Goal: Use online tool/utility: Utilize a website feature to perform a specific function

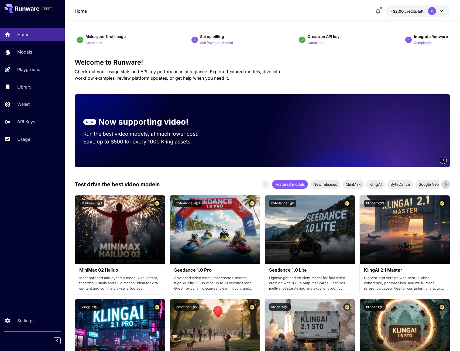
drag, startPoint x: 51, startPoint y: 52, endPoint x: 53, endPoint y: 60, distance: 7.7
click at [51, 52] on div "Models" at bounding box center [38, 52] width 43 height 6
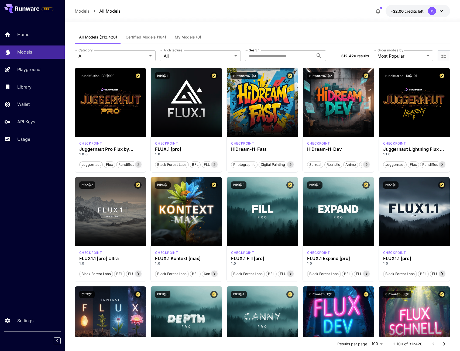
click at [170, 36] on button "My Models (0)" at bounding box center [187, 37] width 35 height 13
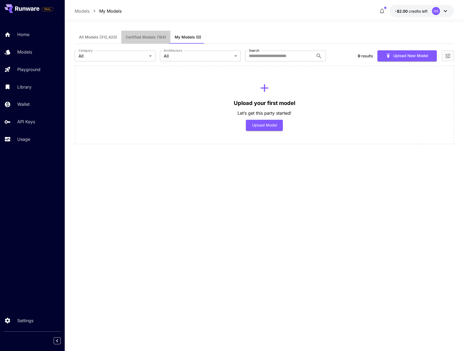
click at [153, 37] on span "Certified Models (164)" at bounding box center [146, 37] width 40 height 5
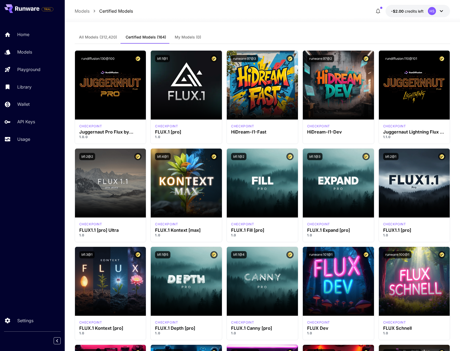
click at [164, 254] on button "bfl:1@5" at bounding box center [162, 254] width 15 height 7
drag, startPoint x: 326, startPoint y: 24, endPoint x: 322, endPoint y: 27, distance: 5.3
click at [253, 57] on button "runware:97@3" at bounding box center [244, 58] width 27 height 7
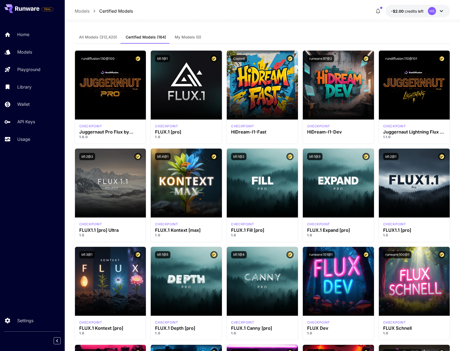
click at [269, 37] on div "All Models (312,420) Certified Models (164) My Models (0)" at bounding box center [262, 37] width 375 height 13
click at [108, 36] on span "All Models (312,420)" at bounding box center [98, 37] width 38 height 5
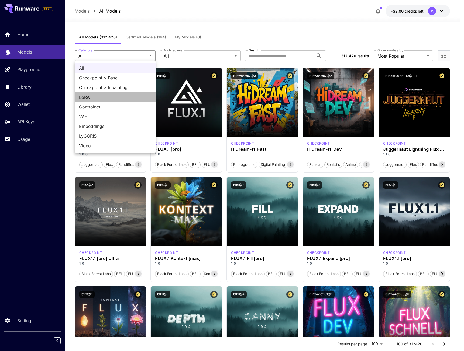
click at [136, 97] on span "LoRA" at bounding box center [115, 97] width 72 height 6
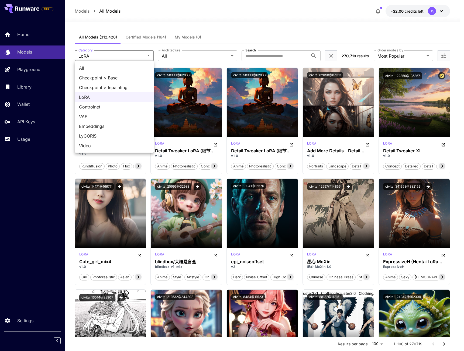
click at [125, 116] on span "VAE" at bounding box center [114, 116] width 70 height 6
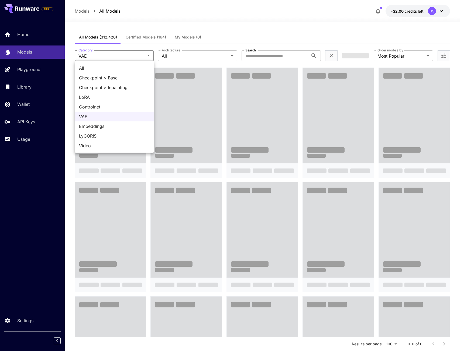
click at [148, 53] on body "**********" at bounding box center [232, 275] width 464 height 551
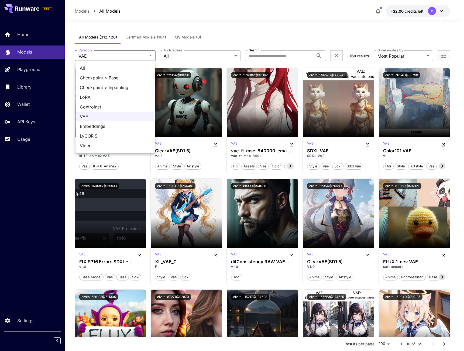
click at [96, 142] on li "Video" at bounding box center [114, 146] width 79 height 10
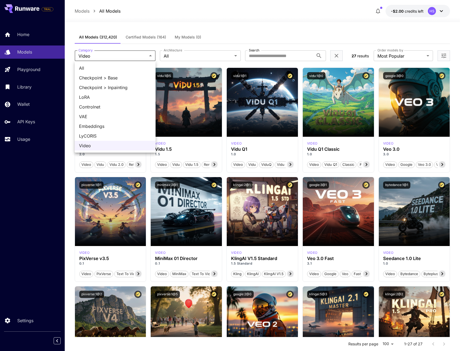
click at [132, 69] on span "All" at bounding box center [115, 68] width 72 height 6
type input "***"
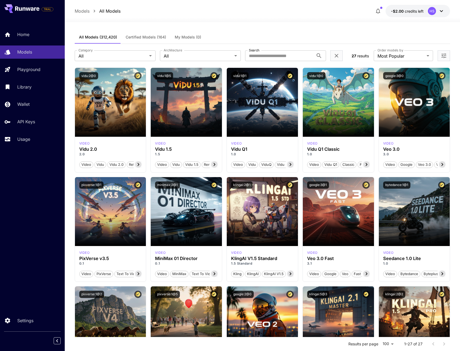
click at [187, 62] on div "**********" at bounding box center [262, 56] width 375 height 24
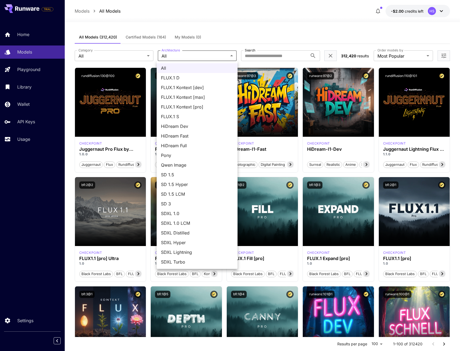
click at [249, 30] on div at bounding box center [232, 175] width 464 height 351
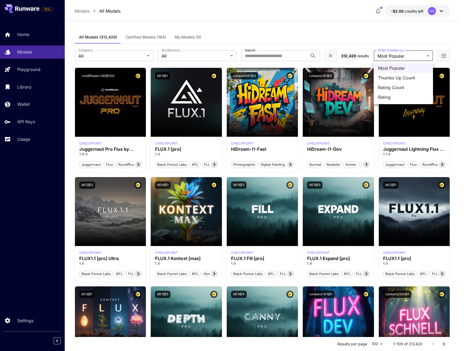
click at [359, 32] on div at bounding box center [232, 175] width 464 height 351
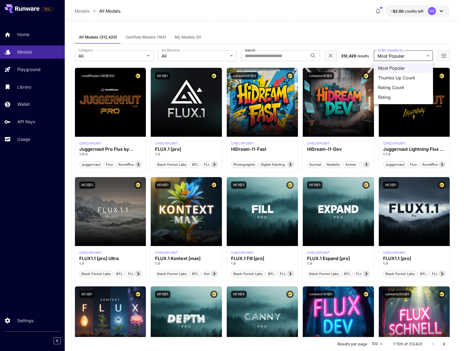
click at [418, 78] on span "Thumbs Up Count" at bounding box center [403, 78] width 51 height 6
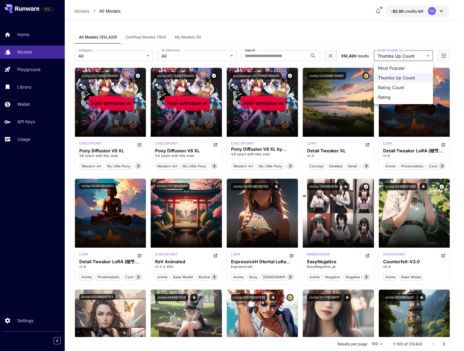
click at [417, 85] on span "Rating Count" at bounding box center [403, 87] width 51 height 6
type input "**********"
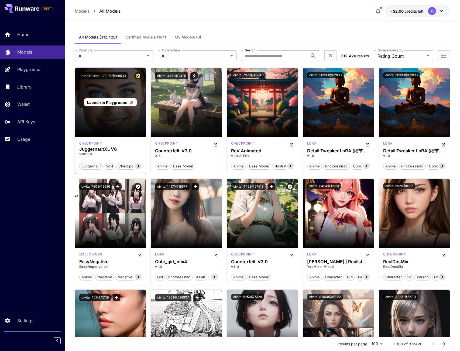
click at [113, 120] on div "Launch in Playground" at bounding box center [110, 102] width 71 height 69
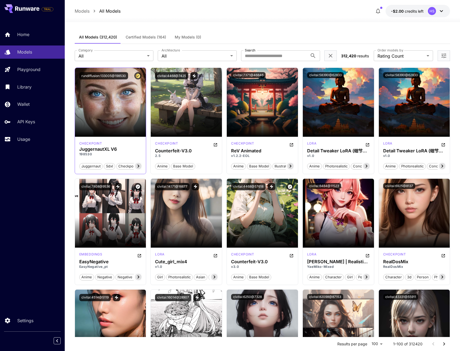
click at [139, 166] on icon at bounding box center [138, 166] width 2 height 3
click at [139, 166] on span "rundiffusion" at bounding box center [129, 166] width 25 height 5
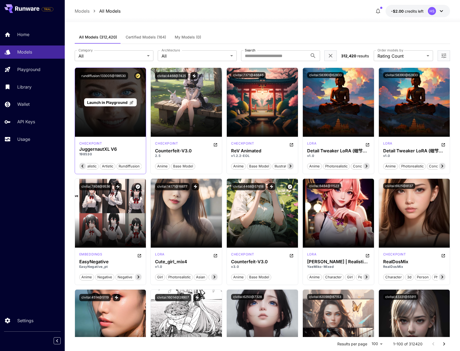
click at [110, 105] on div "Launch in Playground" at bounding box center [110, 102] width 53 height 8
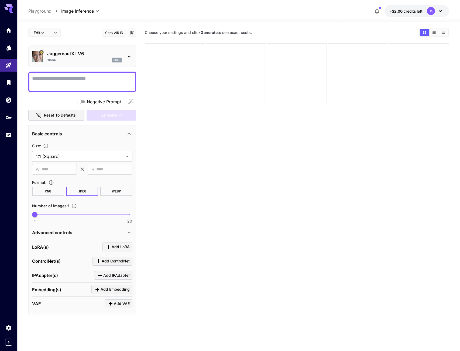
click at [53, 32] on body "**********" at bounding box center [230, 197] width 460 height 394
click at [56, 33] on div at bounding box center [232, 175] width 464 height 351
click at [58, 36] on body "**********" at bounding box center [232, 197] width 464 height 394
click at [53, 51] on span "JSON" at bounding box center [45, 53] width 24 height 6
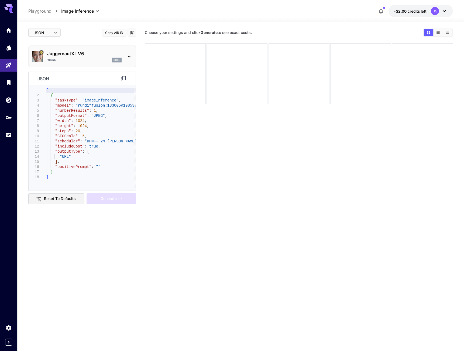
click at [56, 32] on body "**********" at bounding box center [232, 197] width 464 height 394
click at [54, 43] on span "Editor" at bounding box center [45, 43] width 24 height 6
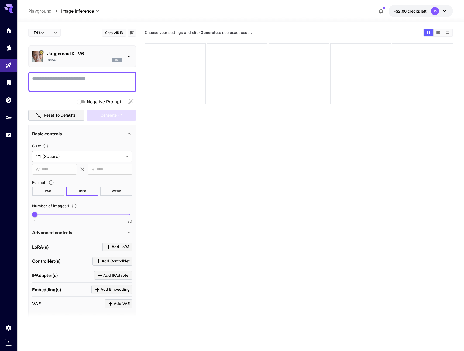
click at [53, 38] on body "**********" at bounding box center [232, 197] width 464 height 394
click at [53, 63] on span "cURL" at bounding box center [45, 63] width 24 height 6
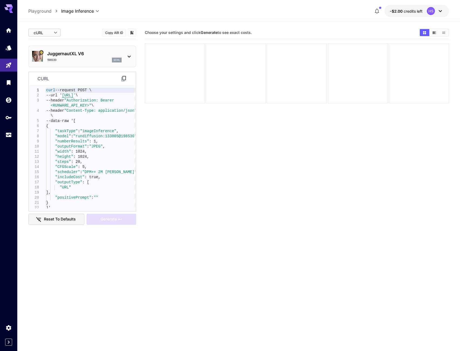
click at [56, 32] on body "**********" at bounding box center [230, 197] width 460 height 394
click at [50, 38] on ul "Editor JSON cURL" at bounding box center [44, 53] width 32 height 33
click at [48, 42] on span "Editor" at bounding box center [45, 43] width 24 height 6
type input "****"
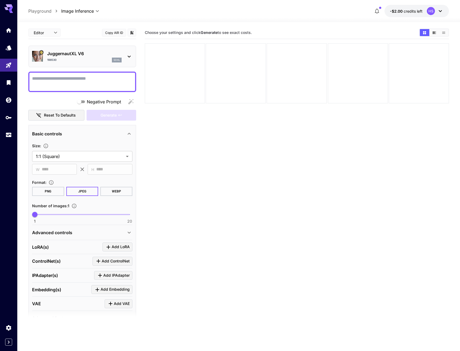
drag, startPoint x: 76, startPoint y: 25, endPoint x: 79, endPoint y: 26, distance: 3.9
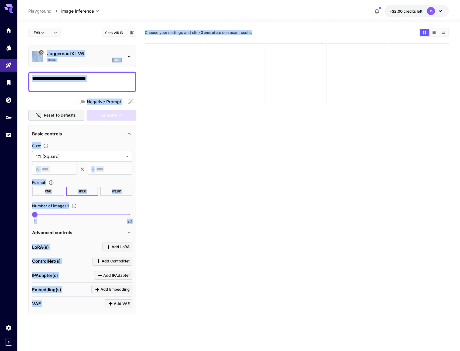
click at [245, 270] on section "Choose your settings and click Generate to see exact costs." at bounding box center [297, 201] width 304 height 351
click at [137, 189] on main "**********" at bounding box center [238, 204] width 420 height 356
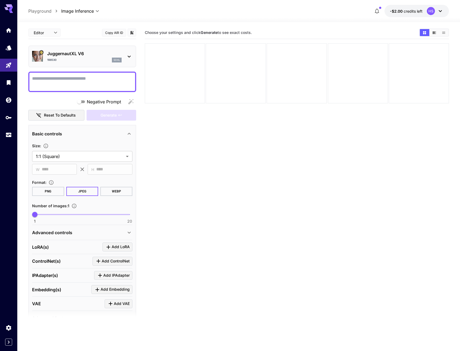
click at [50, 192] on button "PNG" at bounding box center [48, 191] width 32 height 9
click at [111, 192] on button "WEBP" at bounding box center [116, 191] width 32 height 9
click at [186, 227] on section "Choose your settings and click Generate to see exact costs." at bounding box center [297, 201] width 304 height 351
click at [115, 249] on span "Add LoRA" at bounding box center [121, 247] width 18 height 7
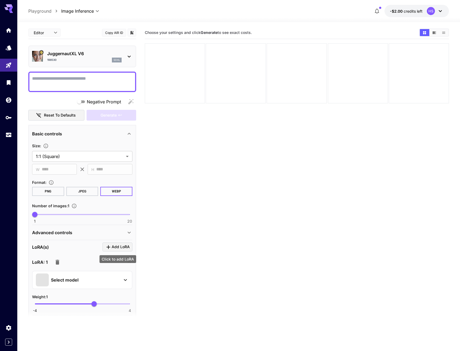
click at [116, 249] on span "Add LoRA" at bounding box center [121, 247] width 18 height 7
click at [57, 262] on icon "button" at bounding box center [58, 262] width 4 height 5
click at [61, 260] on button "button" at bounding box center [57, 262] width 11 height 11
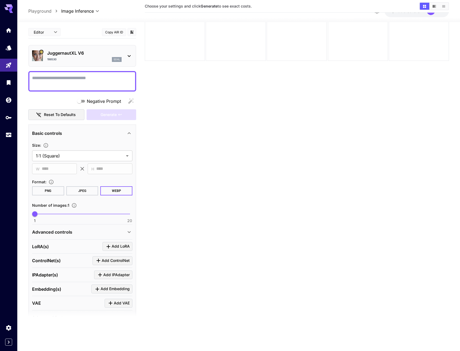
click at [234, 201] on section "Choose your settings and click Generate to see exact costs." at bounding box center [297, 159] width 304 height 351
click at [8, 33] on link at bounding box center [8, 30] width 17 height 13
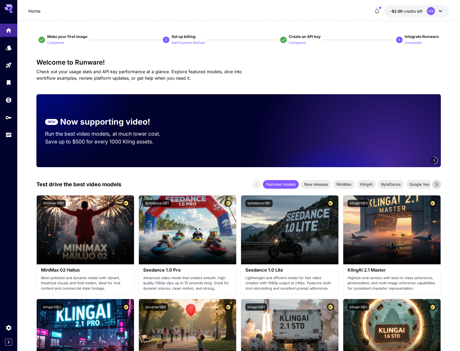
click at [8, 138] on link at bounding box center [8, 135] width 17 height 13
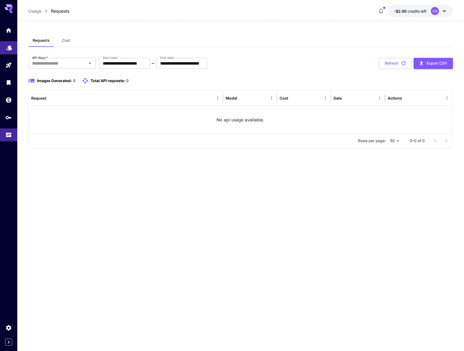
click at [10, 50] on link at bounding box center [8, 47] width 17 height 13
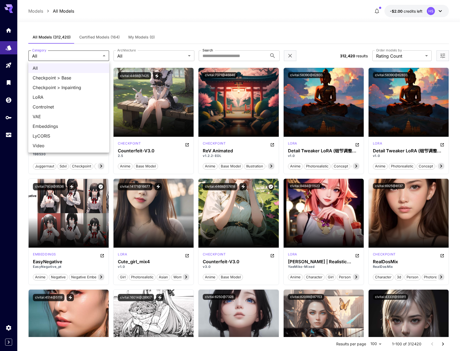
click at [228, 26] on div at bounding box center [232, 175] width 464 height 351
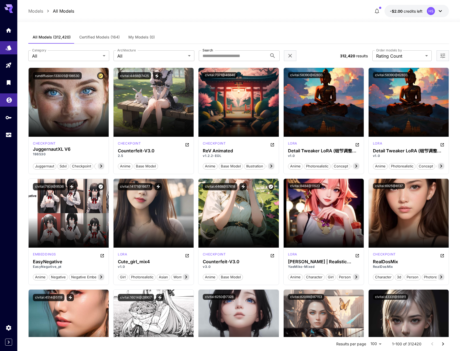
click at [6, 103] on link at bounding box center [8, 99] width 17 height 13
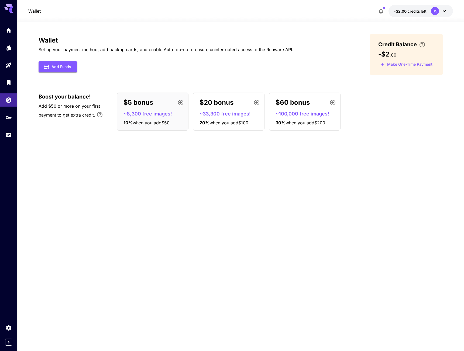
click at [54, 99] on span "Boost your balance!" at bounding box center [65, 97] width 52 height 8
click at [9, 30] on icon "Home" at bounding box center [9, 29] width 6 height 6
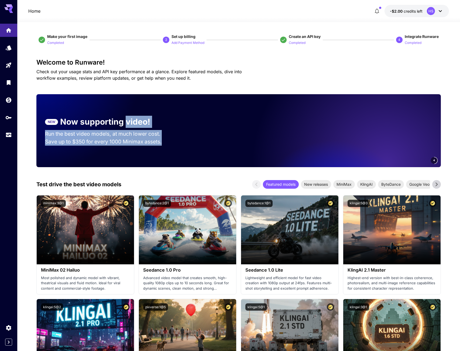
drag, startPoint x: 127, startPoint y: 117, endPoint x: 300, endPoint y: 122, distance: 173.6
click at [300, 122] on div "NEW Now supporting video! Run the best video models, at much lower cost. Save u…" at bounding box center [238, 130] width 404 height 73
drag, startPoint x: 214, startPoint y: 136, endPoint x: 216, endPoint y: 92, distance: 43.9
click at [214, 136] on div "3" at bounding box center [311, 130] width 257 height 73
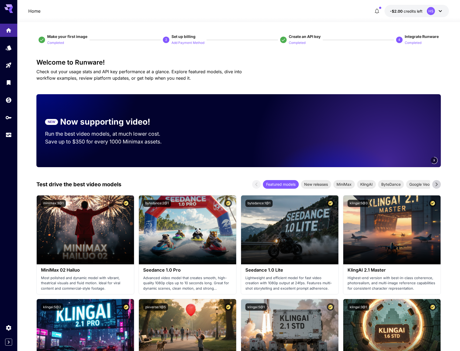
click at [229, 72] on span "Check out your usage stats and API key performance at a glance. Explore feature…" at bounding box center [138, 75] width 205 height 12
click at [372, 142] on video at bounding box center [365, 130] width 151 height 73
click at [48, 122] on p "NEW" at bounding box center [52, 122] width 8 height 5
click at [153, 181] on div "Test drive the best video models Featured models New releases MiniMax KlingAI B…" at bounding box center [238, 184] width 404 height 9
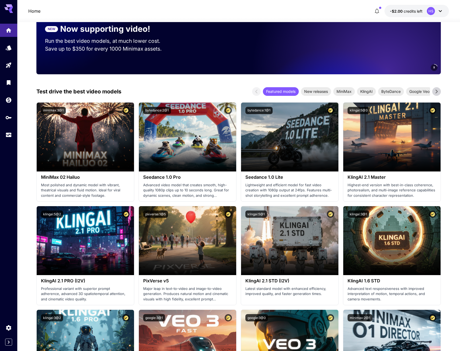
scroll to position [135, 0]
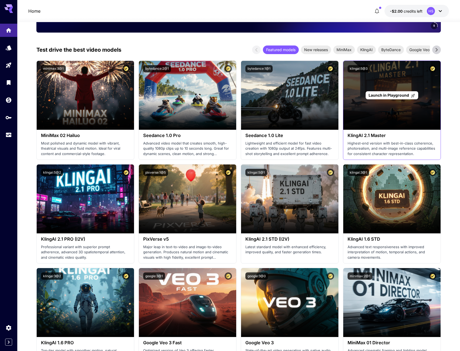
click at [416, 116] on div "Launch in Playground" at bounding box center [391, 95] width 97 height 69
click at [403, 98] on p "Launch in Playground" at bounding box center [391, 95] width 47 height 6
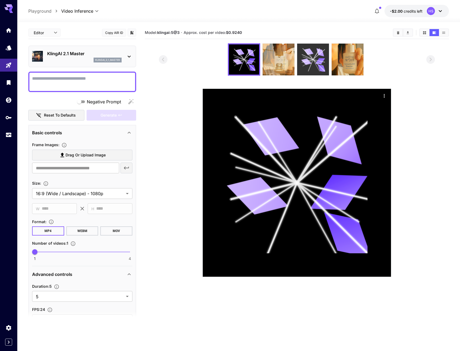
click at [301, 64] on icon at bounding box center [313, 60] width 24 height 24
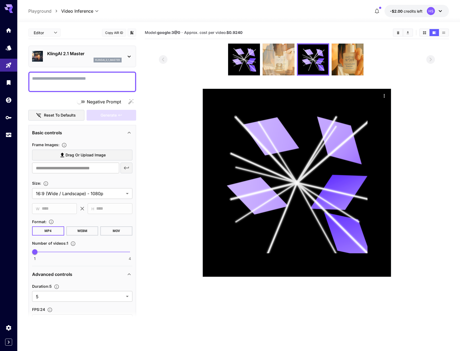
click at [271, 57] on img at bounding box center [278, 60] width 32 height 32
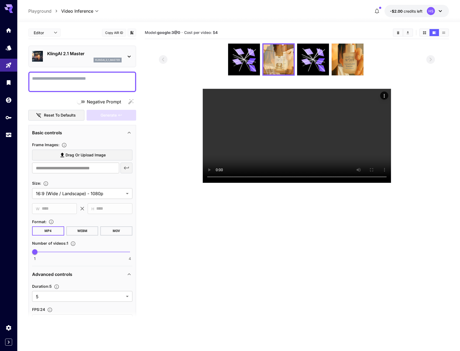
click at [191, 61] on div at bounding box center [297, 59] width 276 height 32
click at [252, 24] on div "**********" at bounding box center [238, 208] width 420 height 372
drag, startPoint x: 192, startPoint y: 70, endPoint x: 196, endPoint y: 72, distance: 4.6
click at [192, 70] on div at bounding box center [297, 59] width 276 height 32
click at [188, 117] on section at bounding box center [297, 113] width 276 height 140
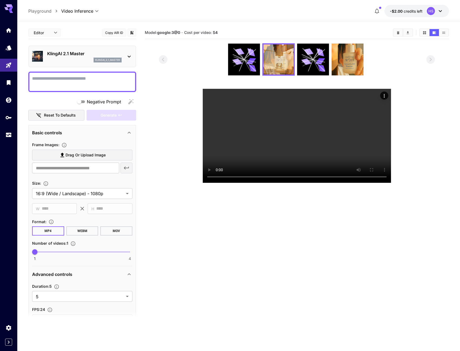
click at [294, 12] on div "**********" at bounding box center [238, 11] width 420 height 12
click at [228, 14] on div "**********" at bounding box center [238, 11] width 420 height 12
